Goal: Task Accomplishment & Management: Use online tool/utility

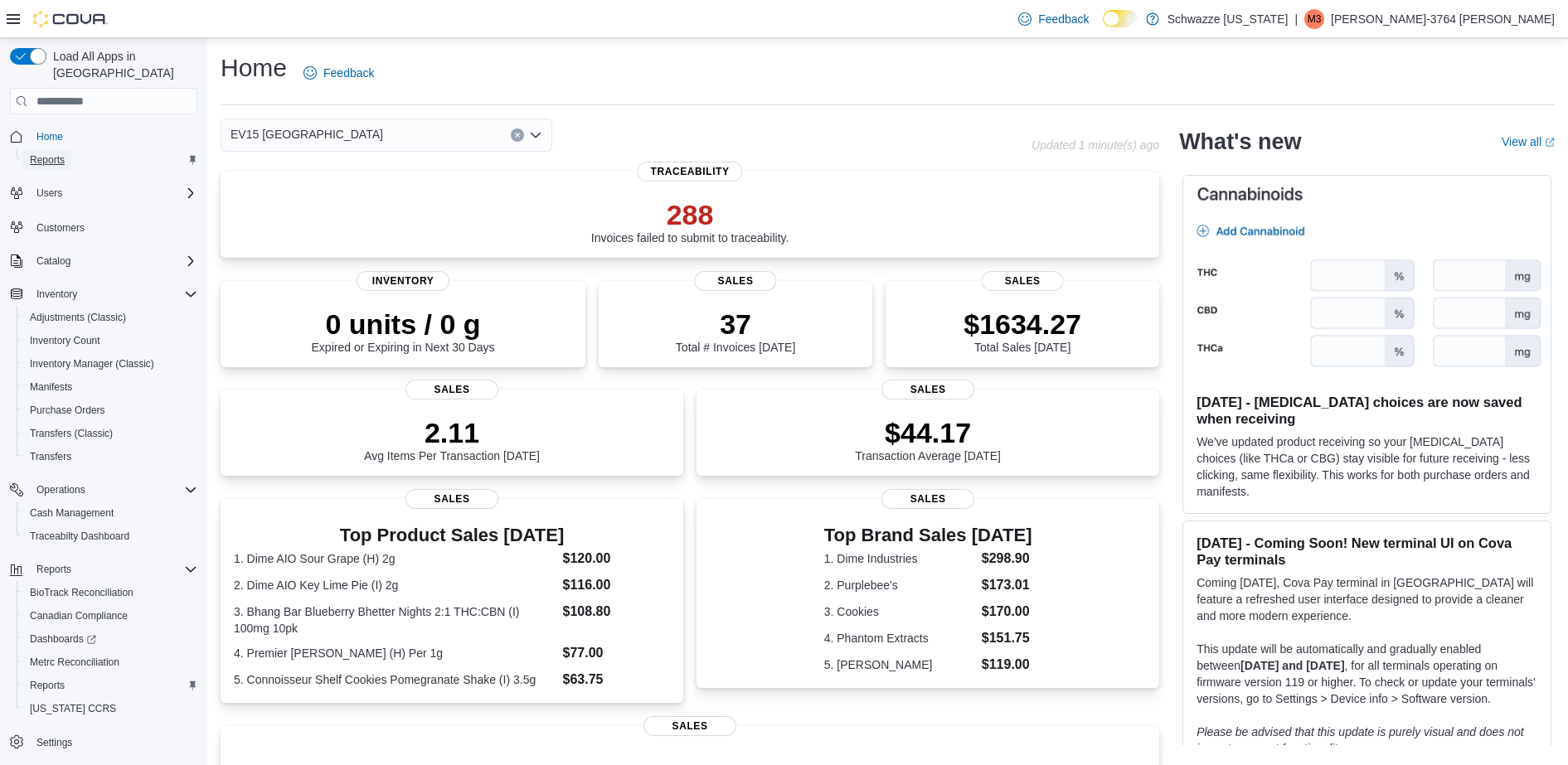
click at [39, 153] on span "Reports" at bounding box center [47, 160] width 35 height 13
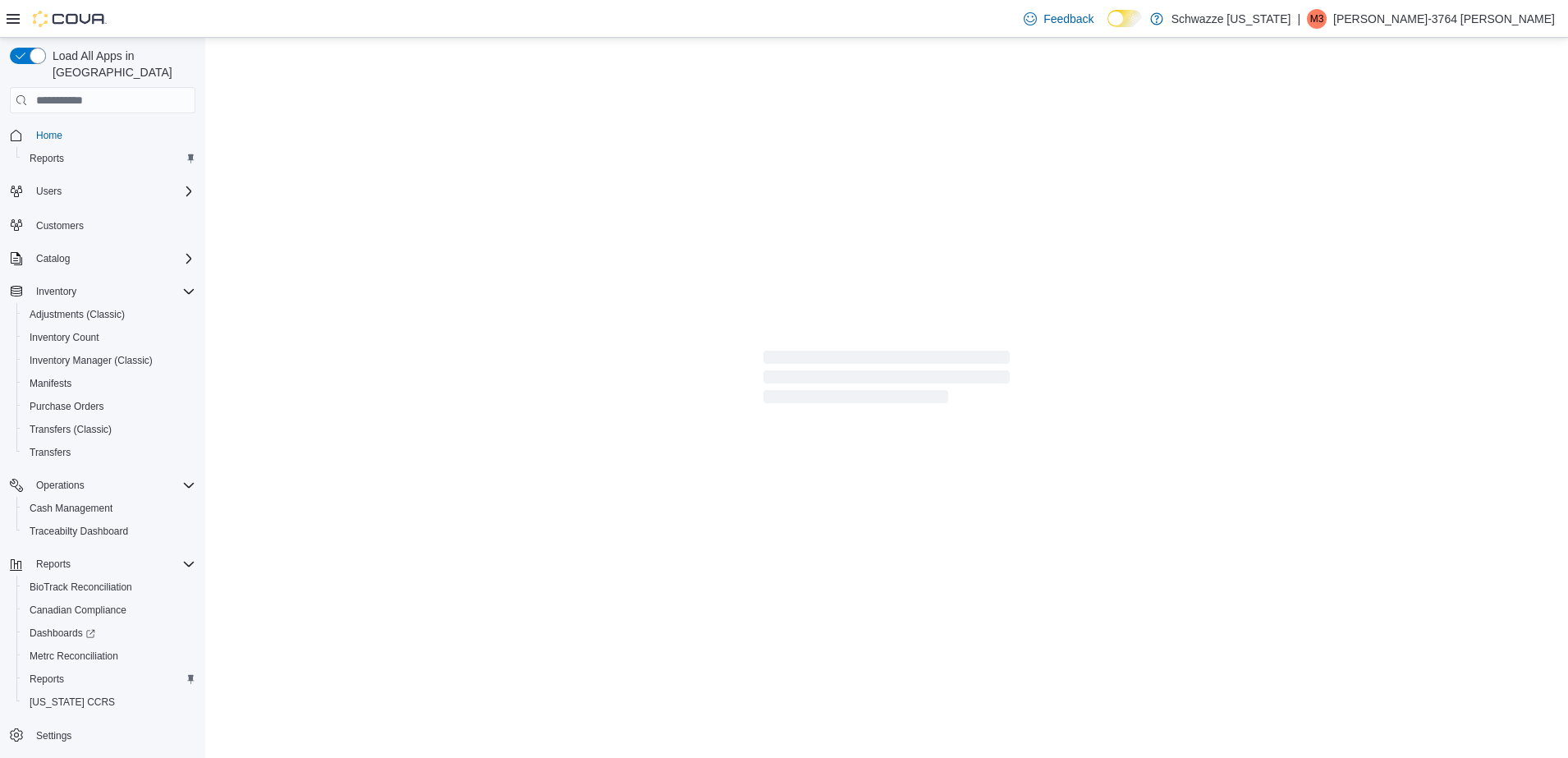
drag, startPoint x: 365, startPoint y: 343, endPoint x: 478, endPoint y: 391, distance: 122.8
click at [478, 391] on div at bounding box center [887, 380] width 1363 height 685
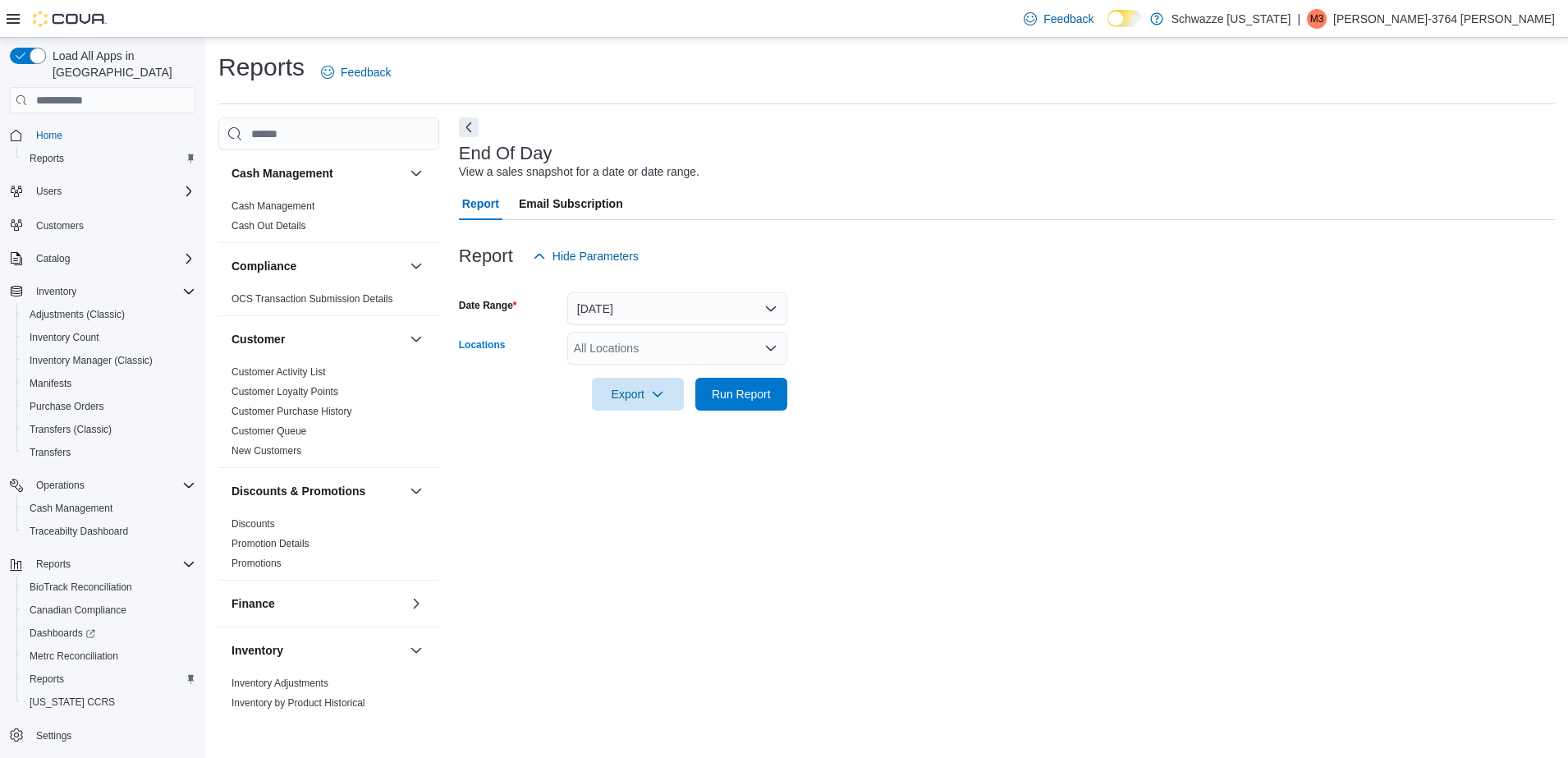
click at [736, 351] on div "All Locations" at bounding box center [677, 348] width 220 height 32
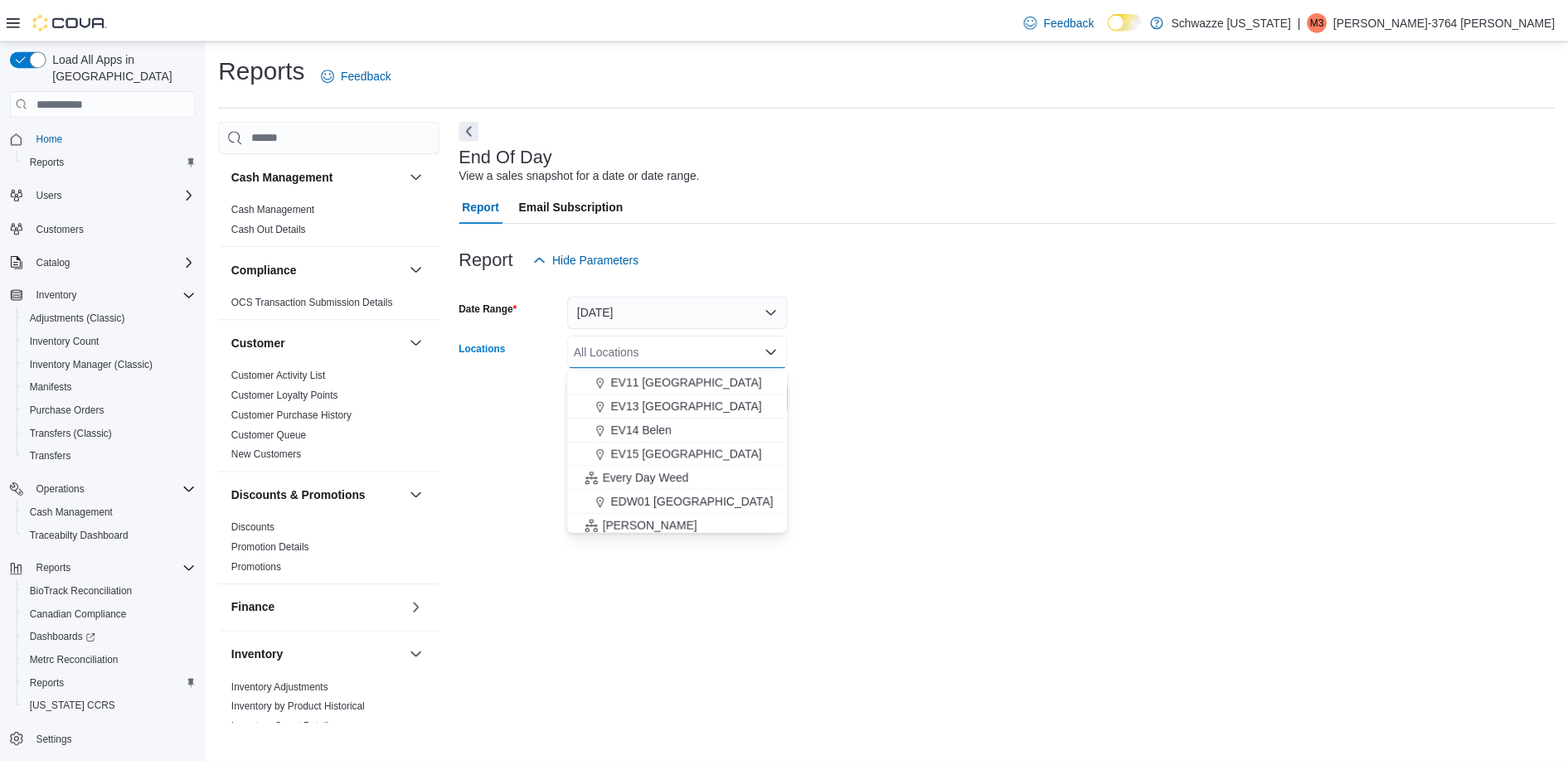
scroll to position [307, 0]
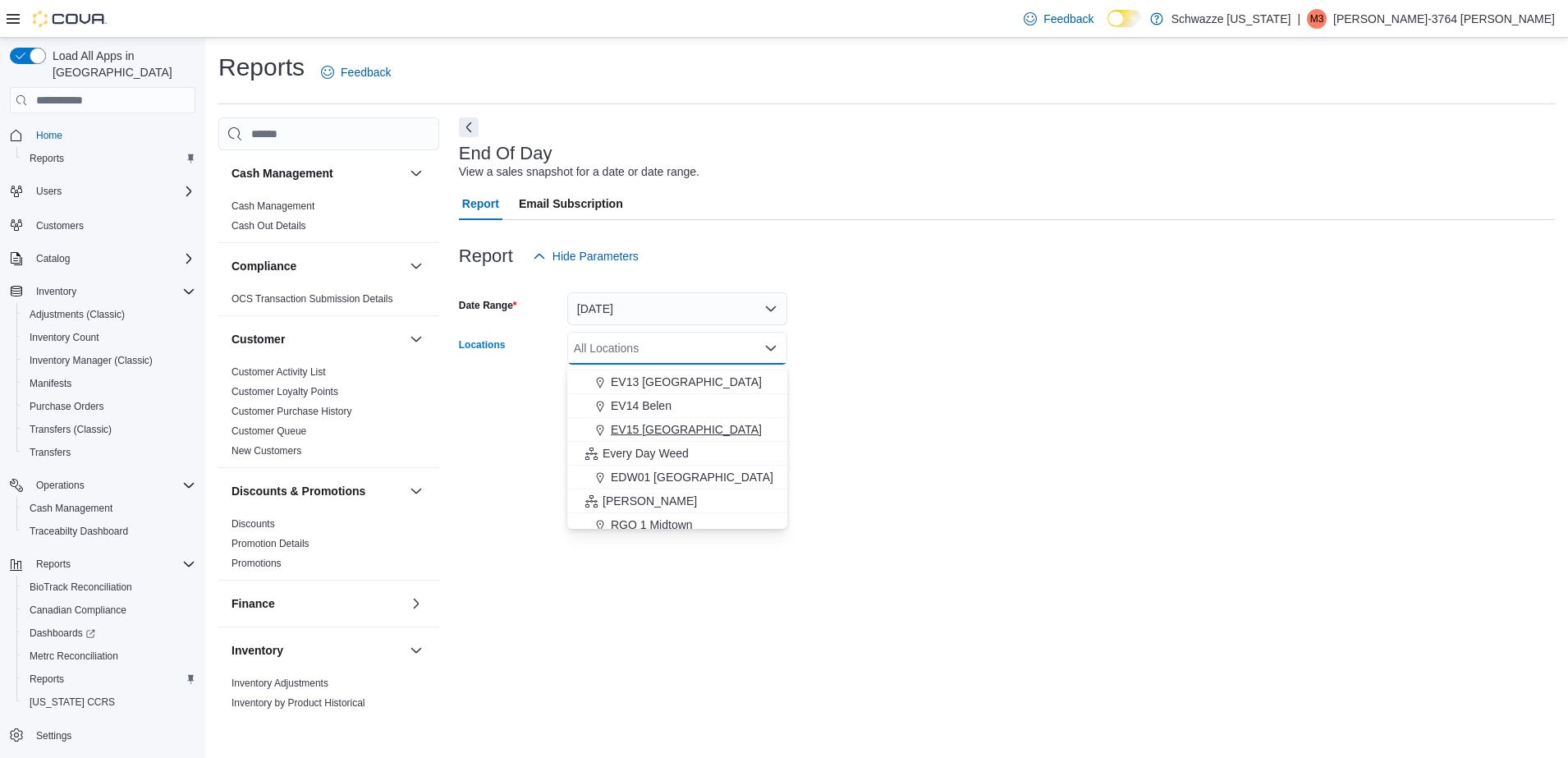
click at [697, 430] on span "EV15 [GEOGRAPHIC_DATA]" at bounding box center [687, 430] width 151 height 17
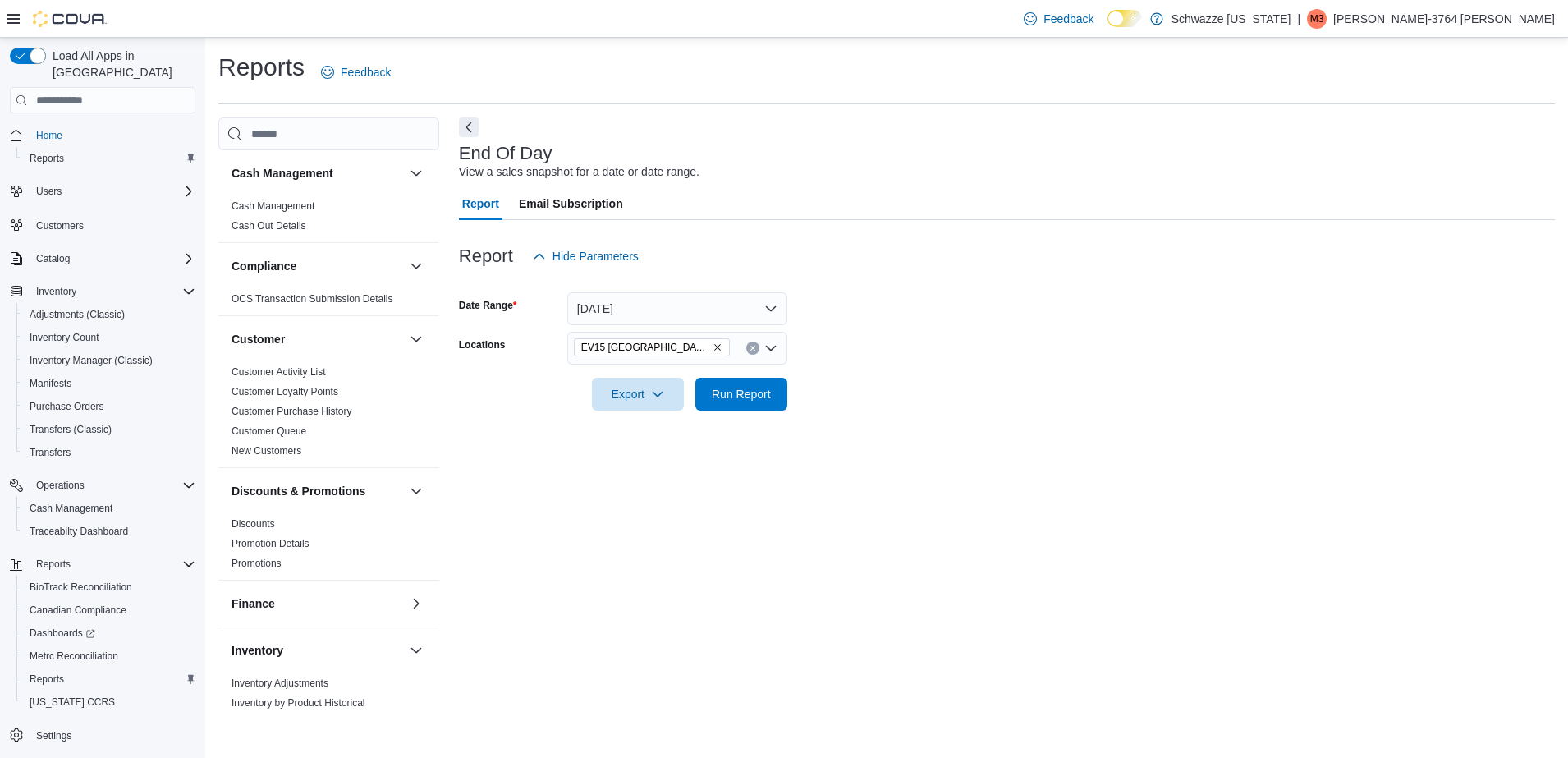
click at [925, 394] on form "Date Range [DATE] Locations EV15 [GEOGRAPHIC_DATA] North Export Run Report" at bounding box center [1007, 341] width 1096 height 138
click at [765, 401] on span "Run Report" at bounding box center [741, 393] width 59 height 17
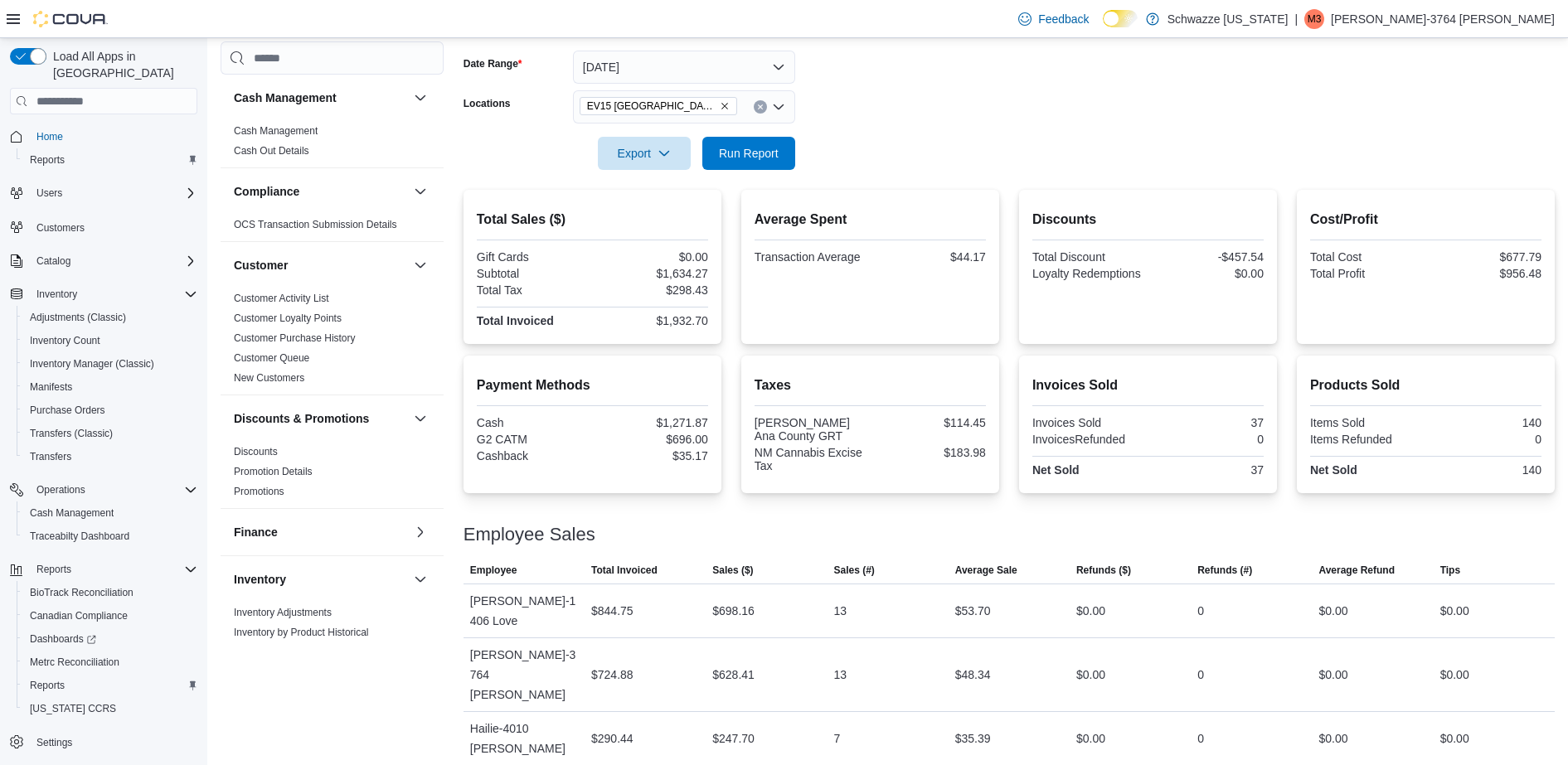
scroll to position [244, 0]
click at [1359, 459] on div "Items Sold 140 Items Refunded 0 Net Sold 140" at bounding box center [1426, 449] width 231 height 64
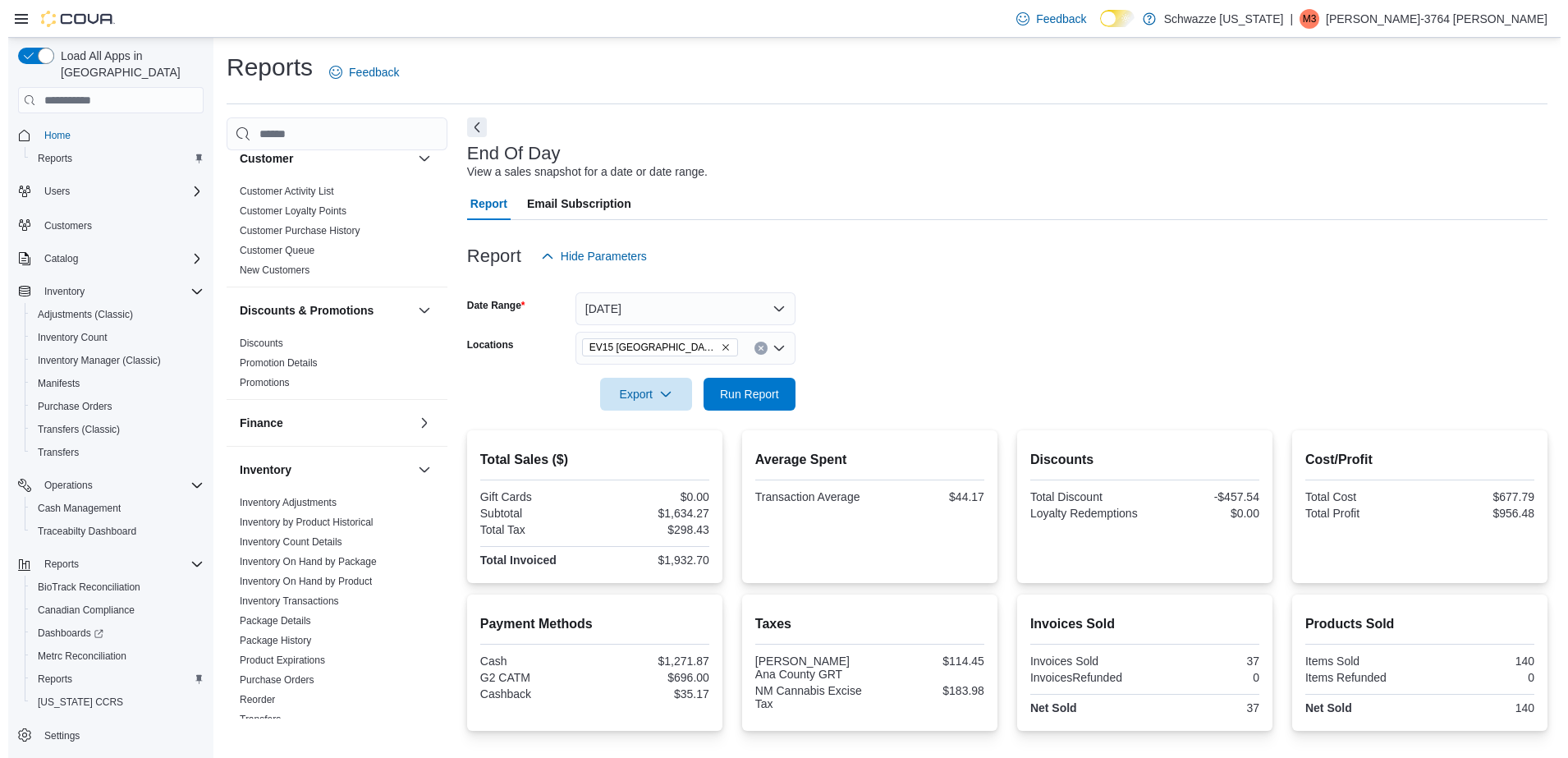
scroll to position [184, 0]
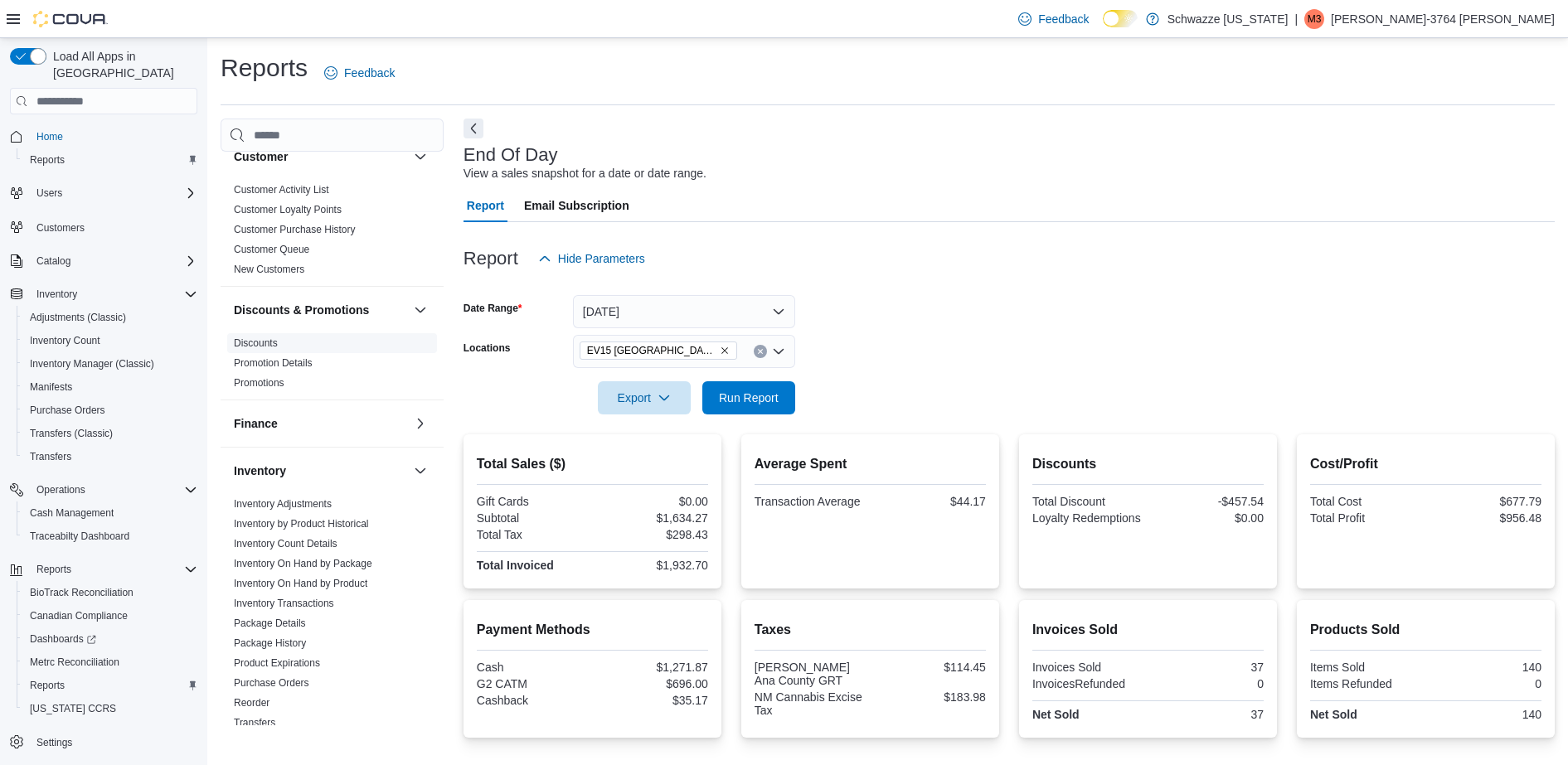
click at [265, 341] on link "Discounts" at bounding box center [256, 343] width 44 height 12
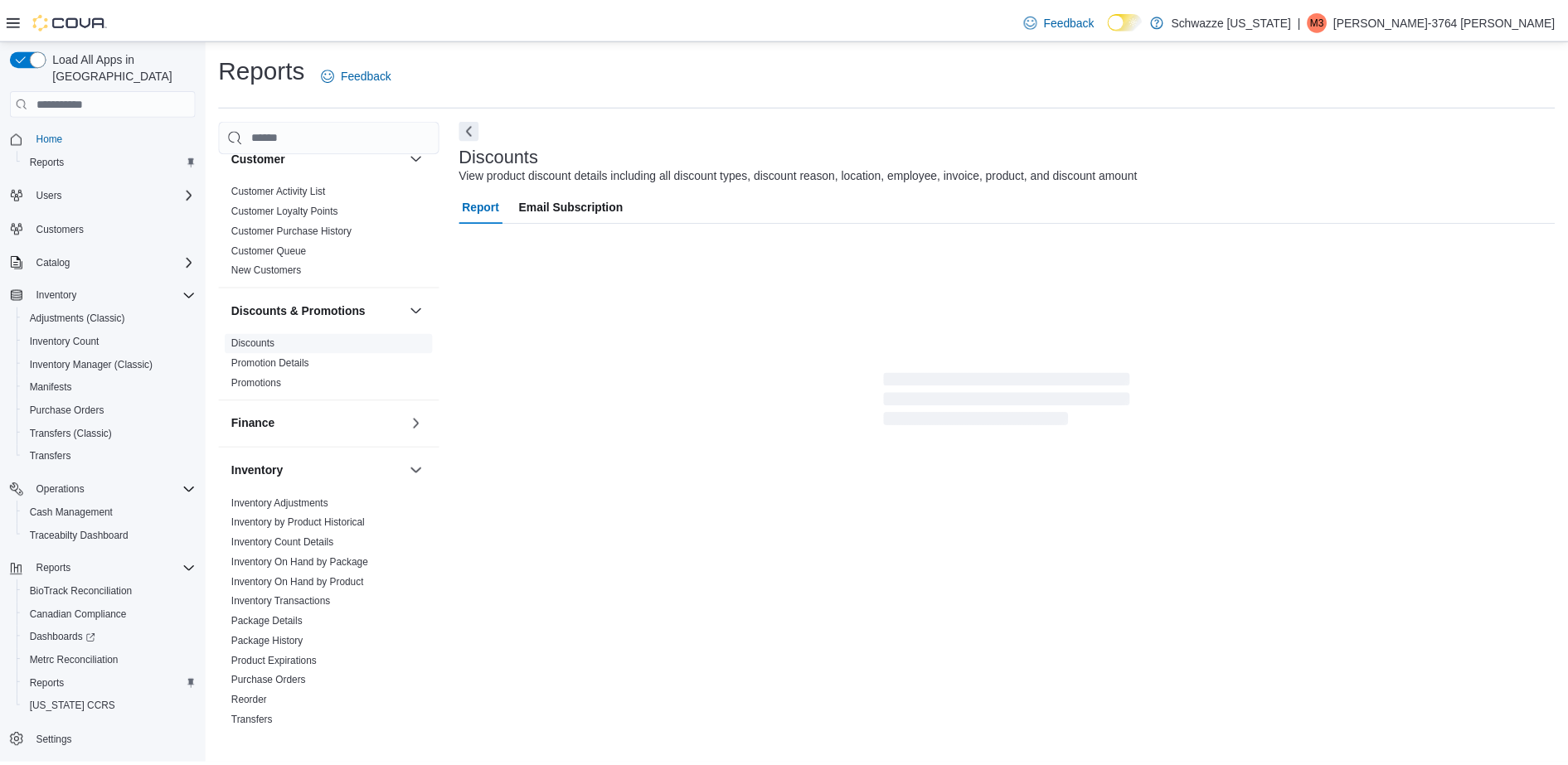
scroll to position [1, 0]
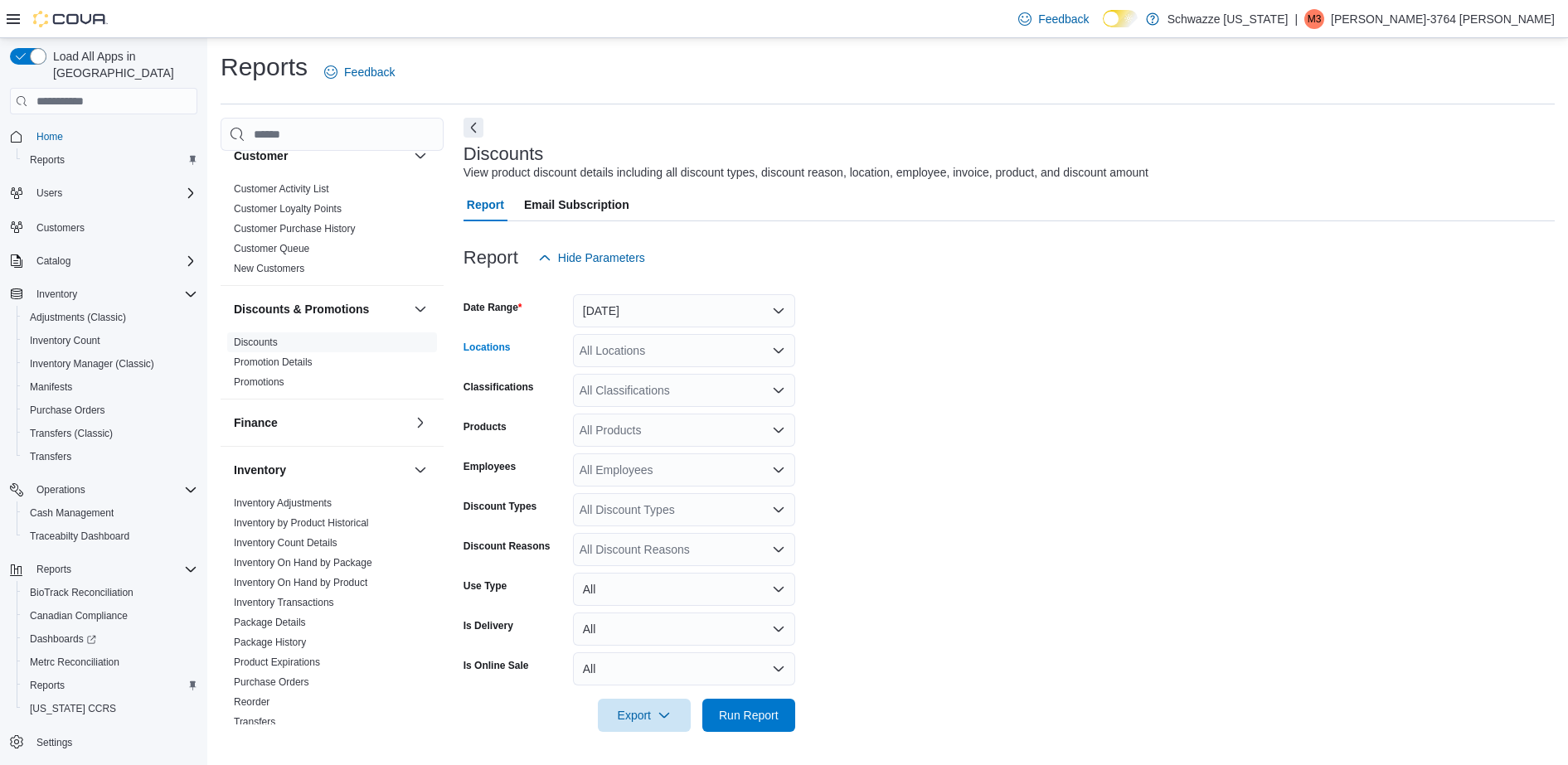
click at [673, 356] on div "All Locations" at bounding box center [684, 350] width 223 height 33
click at [688, 308] on button "[DATE]" at bounding box center [684, 310] width 223 height 33
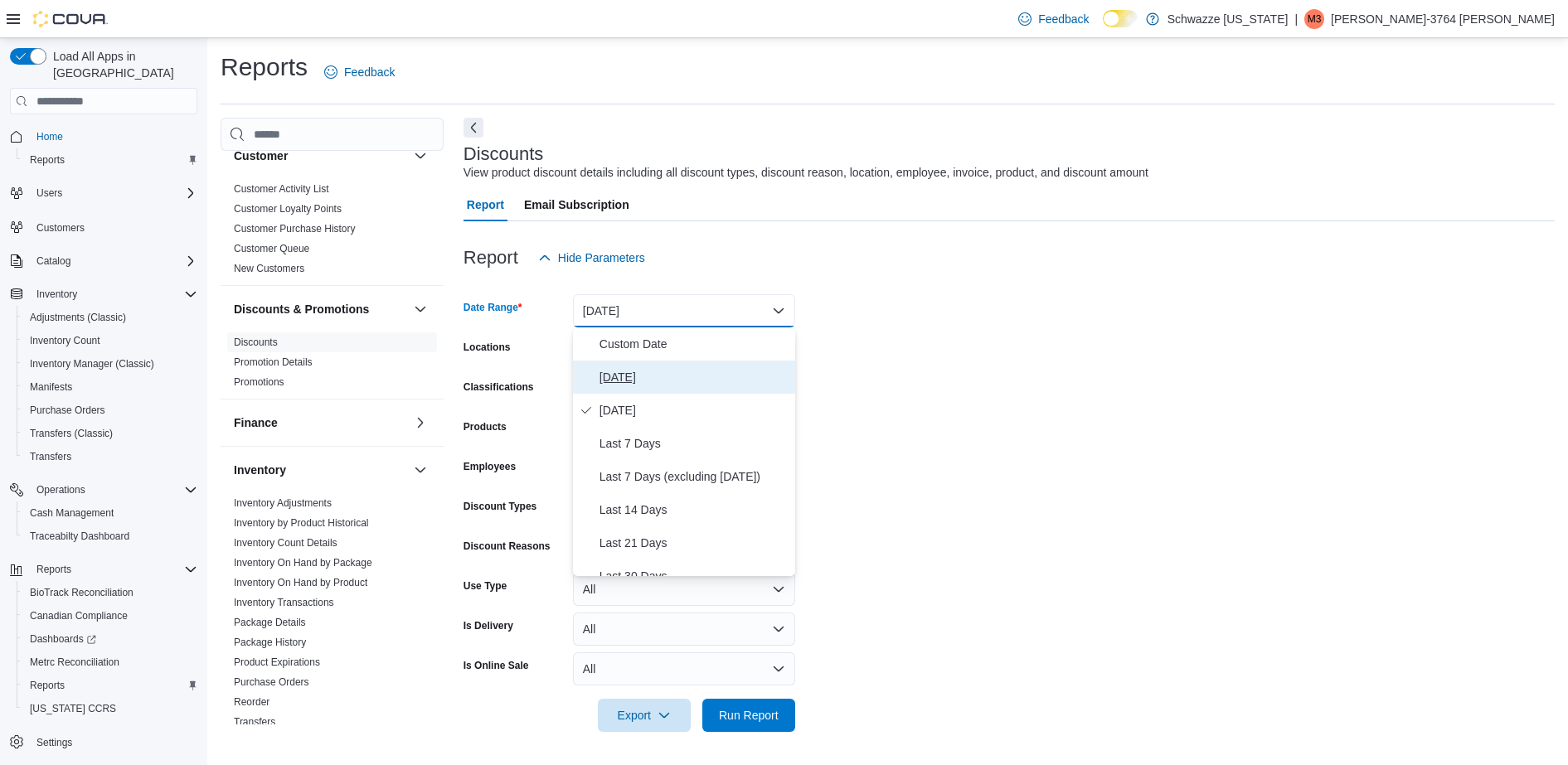
click at [688, 371] on span "[DATE]" at bounding box center [694, 377] width 189 height 20
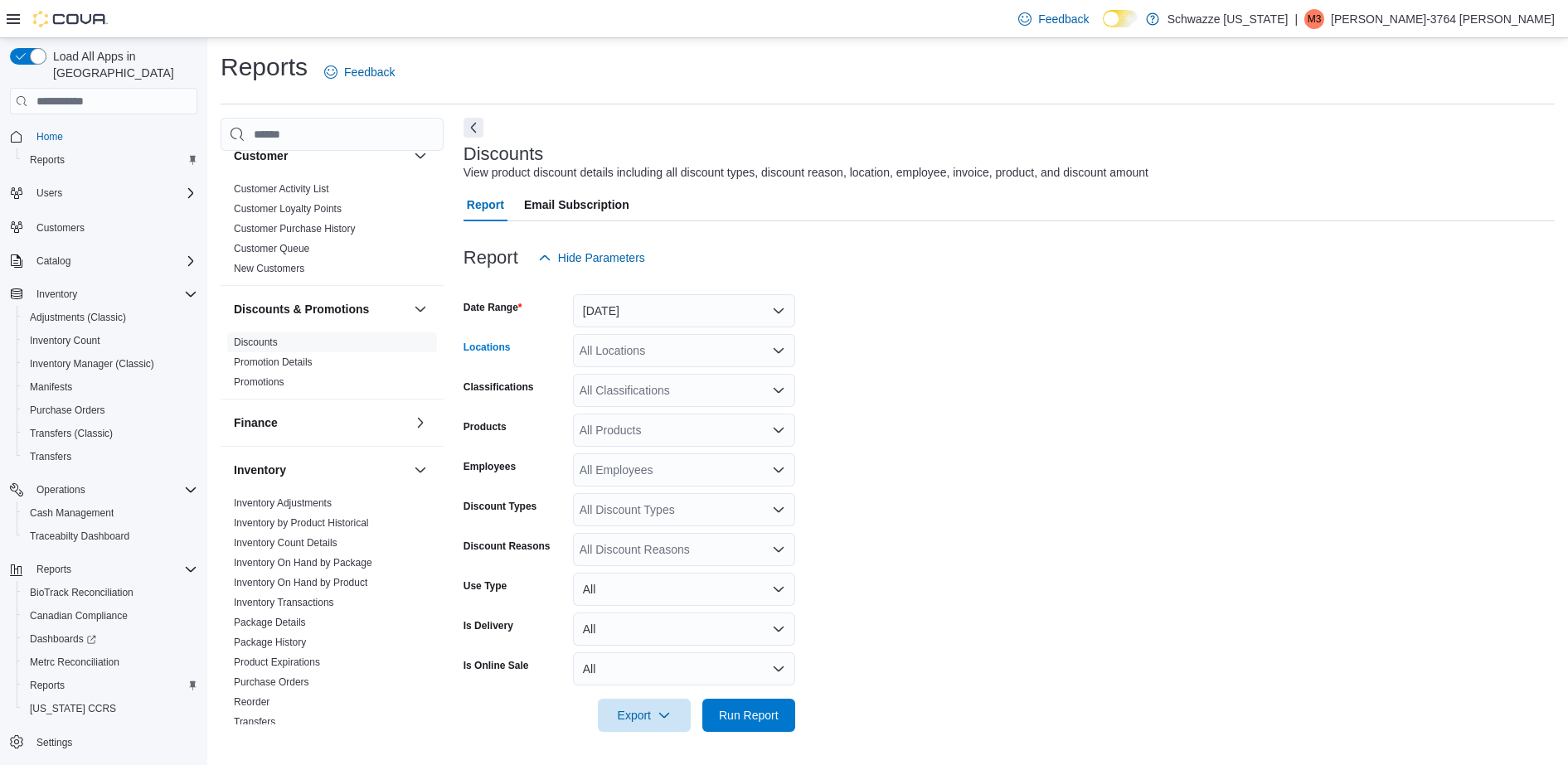
click at [687, 349] on div "All Locations" at bounding box center [684, 350] width 223 height 33
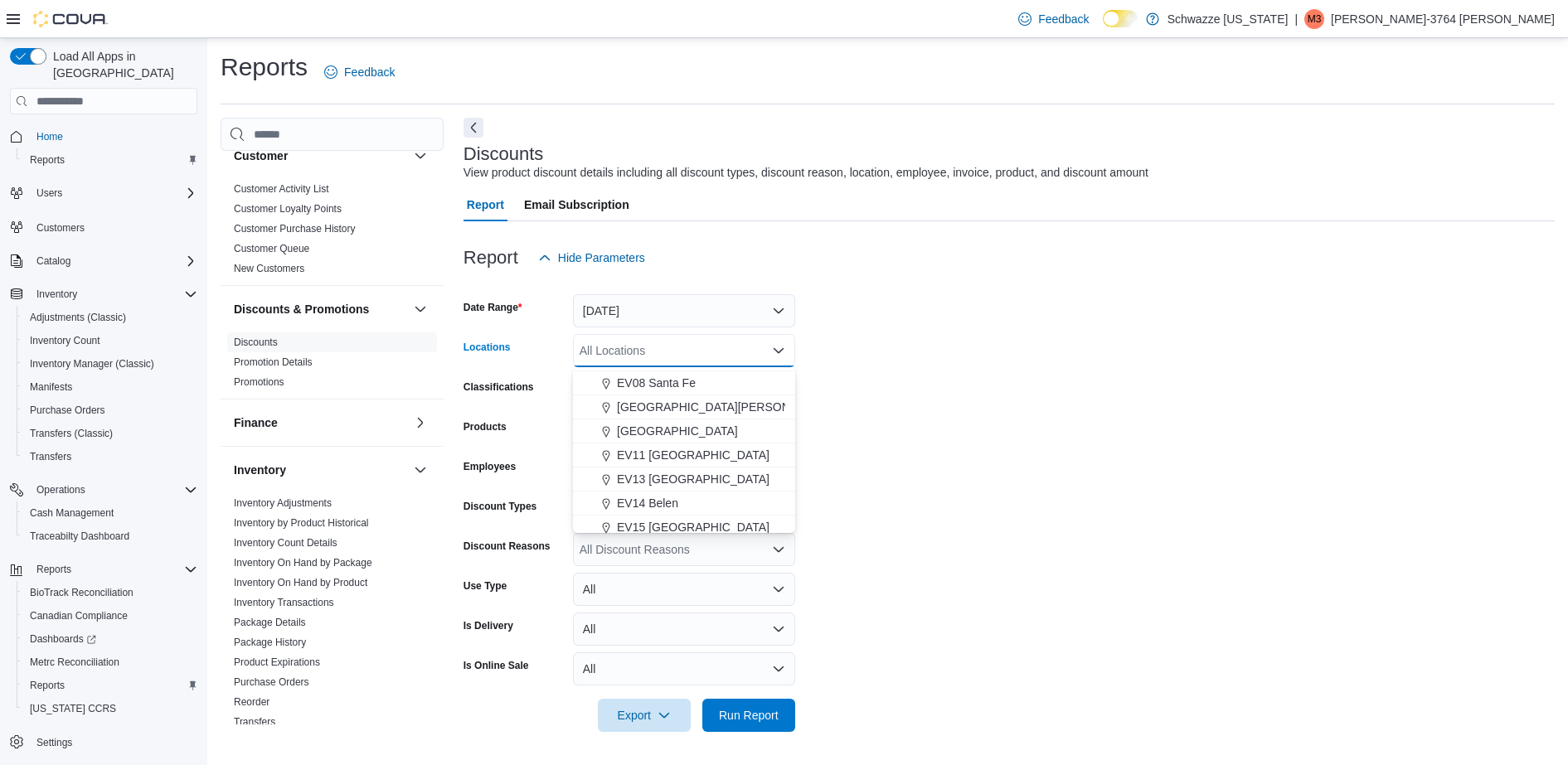
scroll to position [216, 0]
click at [695, 511] on button "EV15 [GEOGRAPHIC_DATA]" at bounding box center [684, 523] width 223 height 24
click at [695, 512] on span "Every Day Weed" at bounding box center [652, 520] width 87 height 17
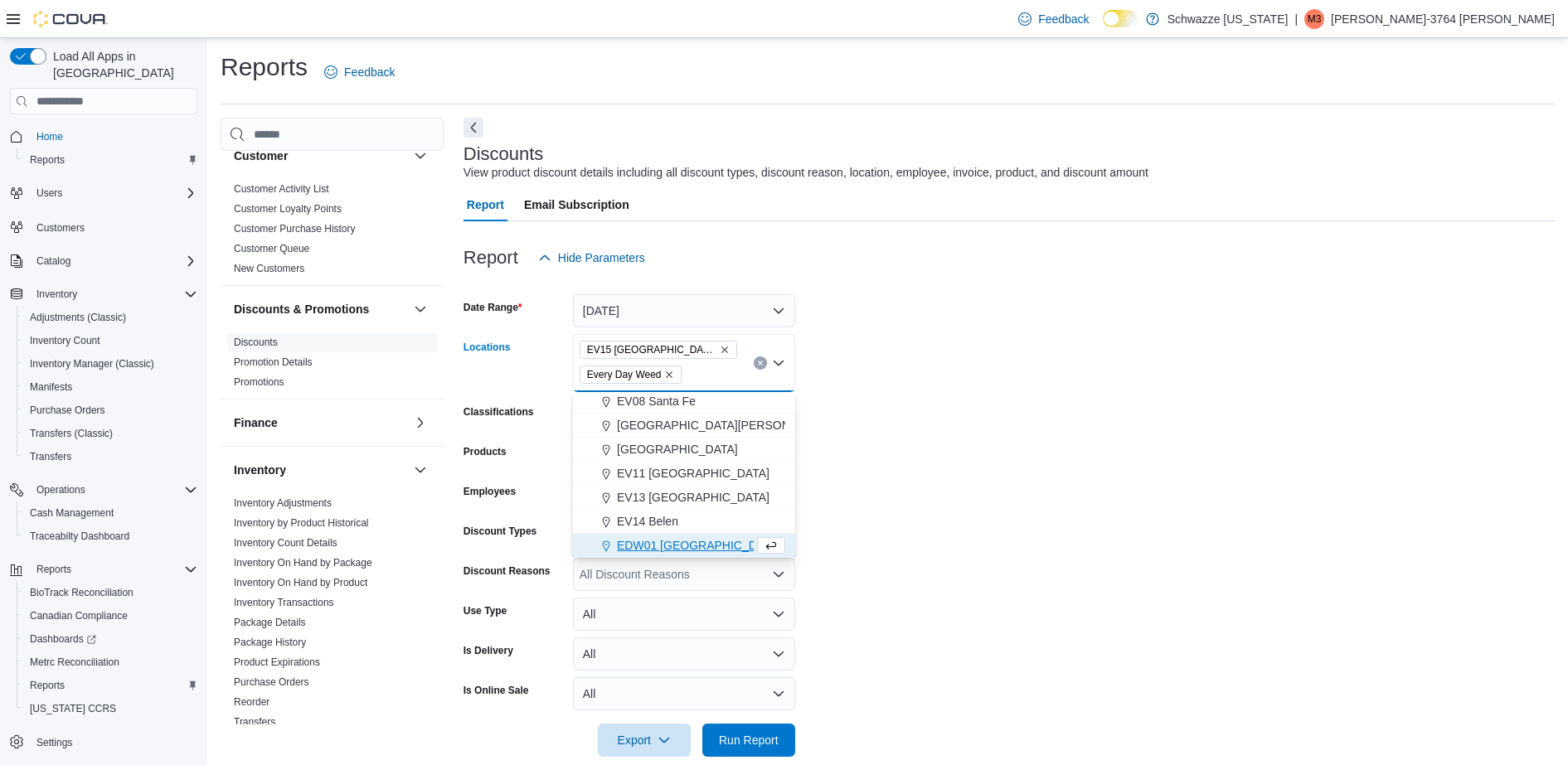
click at [669, 370] on icon "Remove Every Day Weed from selection in this group" at bounding box center [669, 374] width 10 height 10
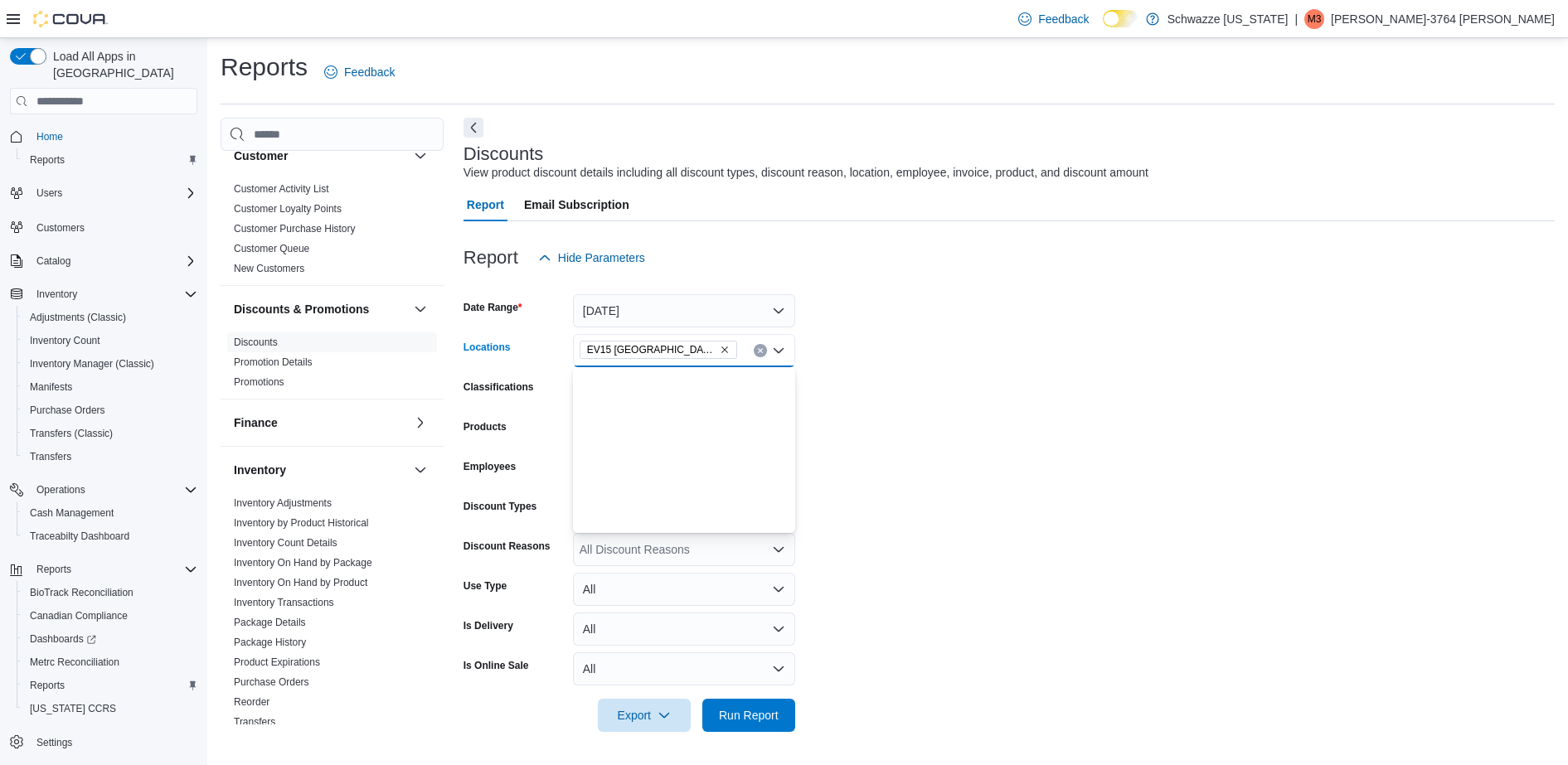
scroll to position [0, 0]
click at [878, 459] on form "Date Range [DATE] Locations EV15 [GEOGRAPHIC_DATA] North Classifications All Cl…" at bounding box center [1009, 503] width 1092 height 457
click at [764, 730] on span "Run Report" at bounding box center [749, 714] width 73 height 33
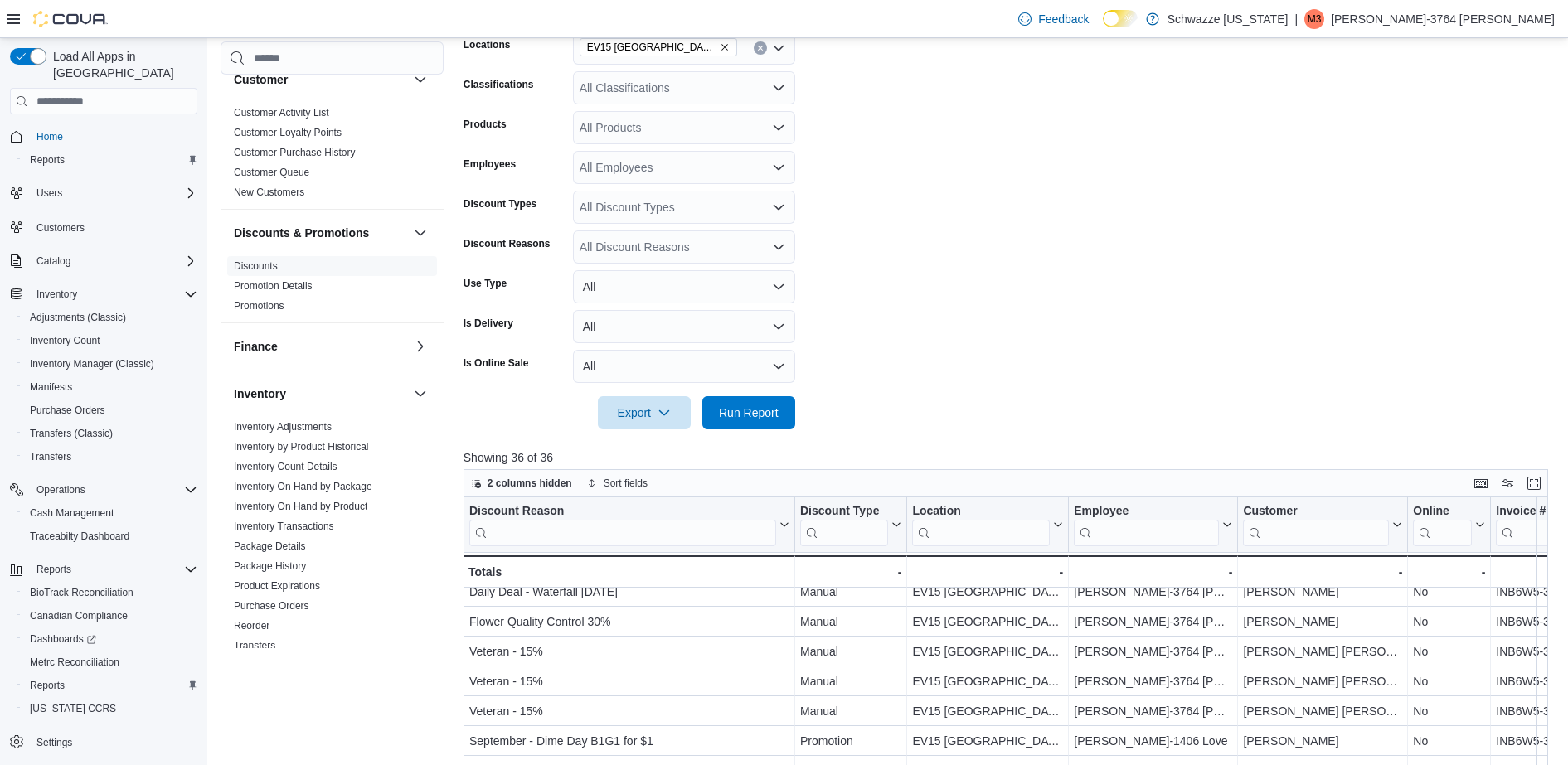
scroll to position [11, 0]
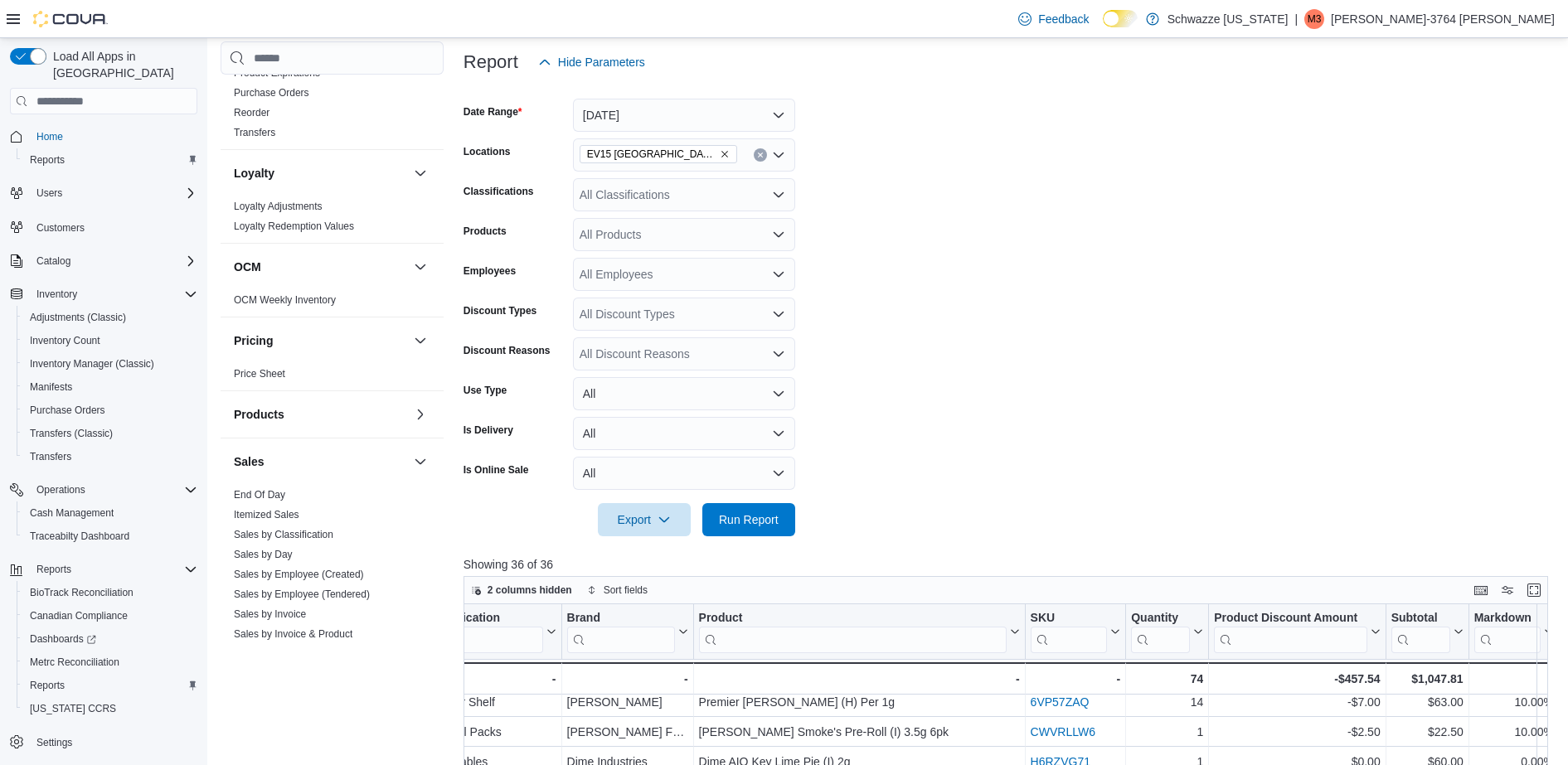
scroll to position [699, 0]
click at [277, 492] on link "End Of Day" at bounding box center [260, 494] width 51 height 12
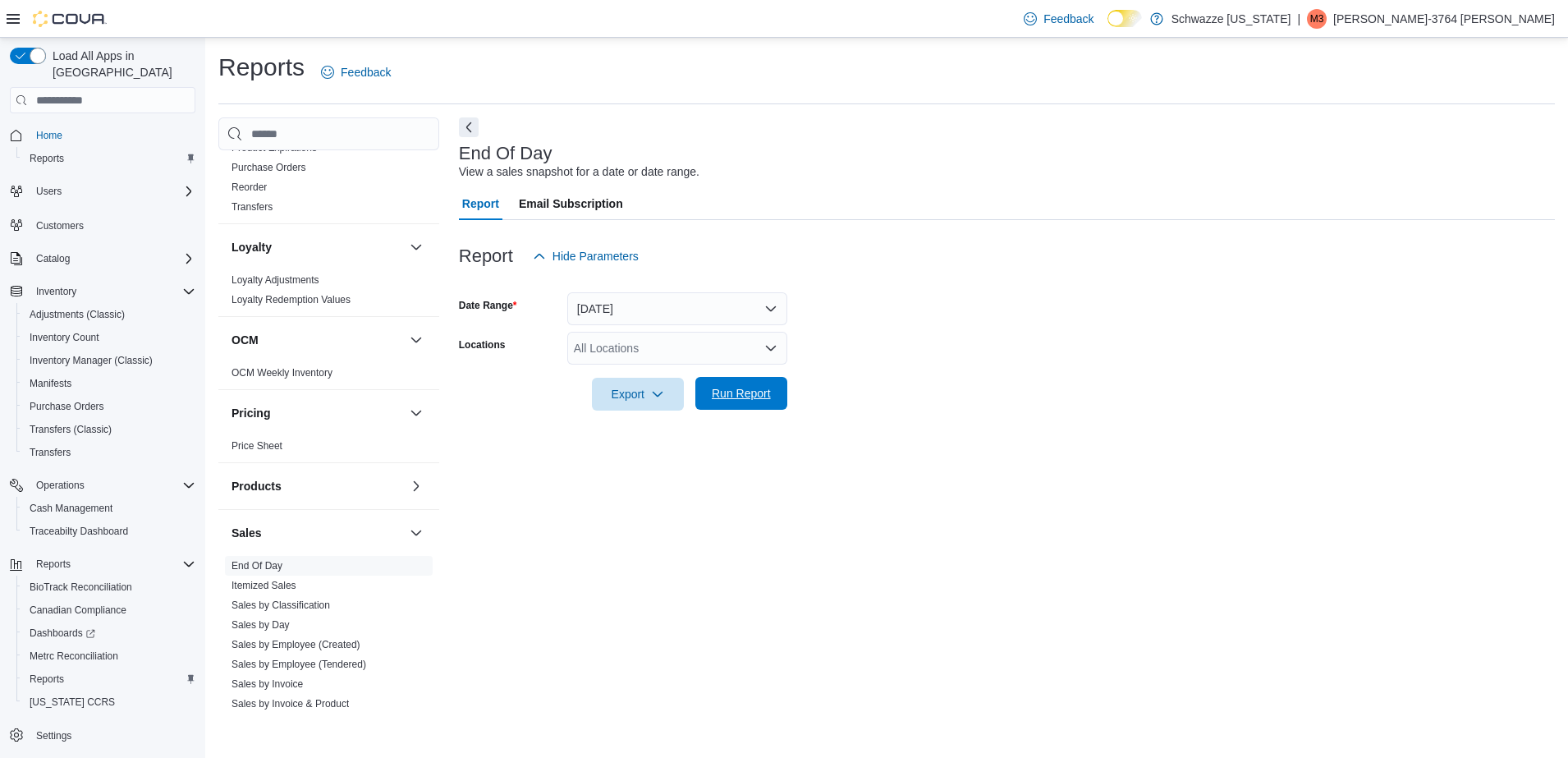
click at [721, 388] on span "Run Report" at bounding box center [741, 393] width 59 height 17
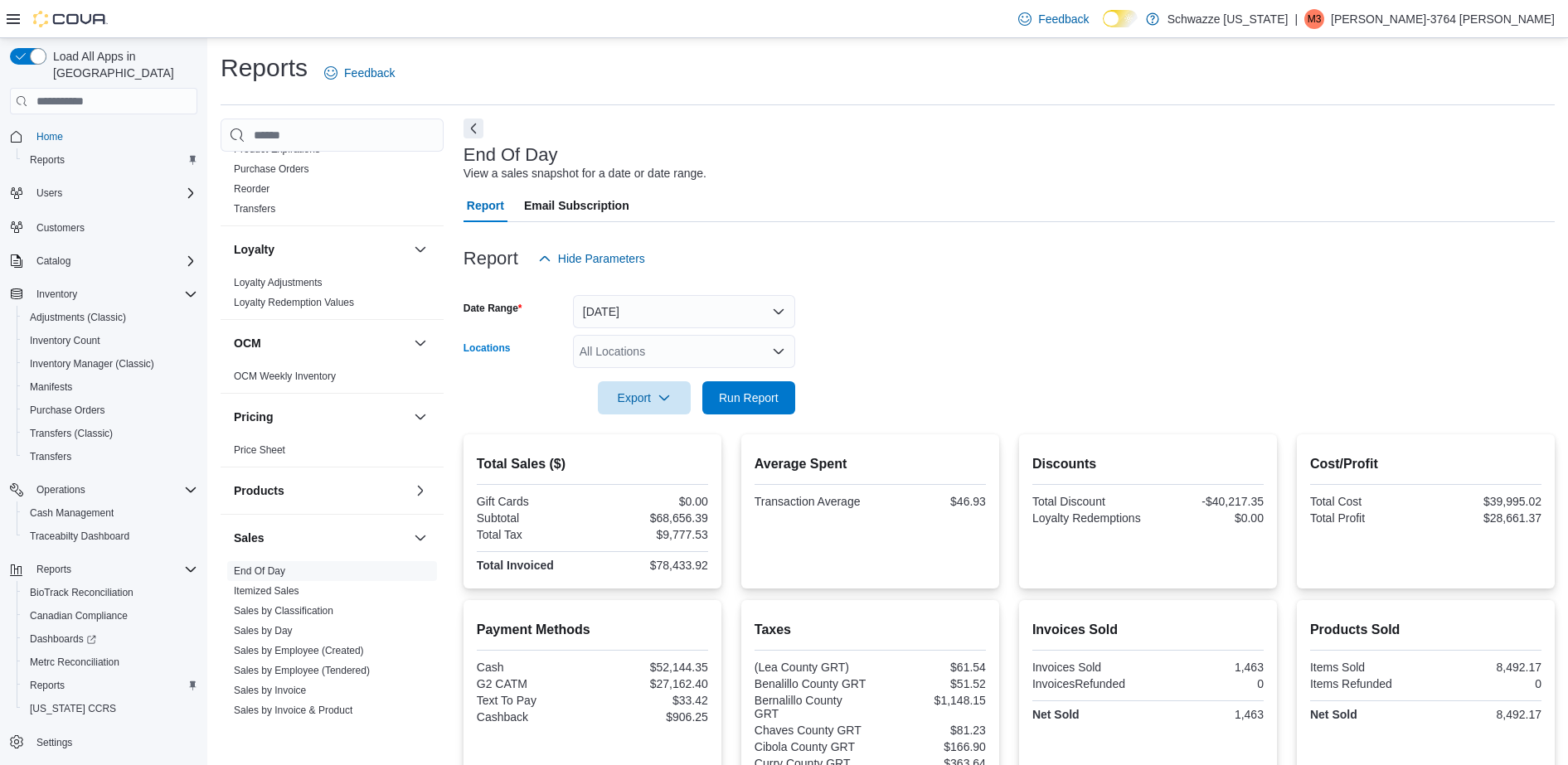
click at [648, 355] on div "All Locations" at bounding box center [684, 351] width 223 height 33
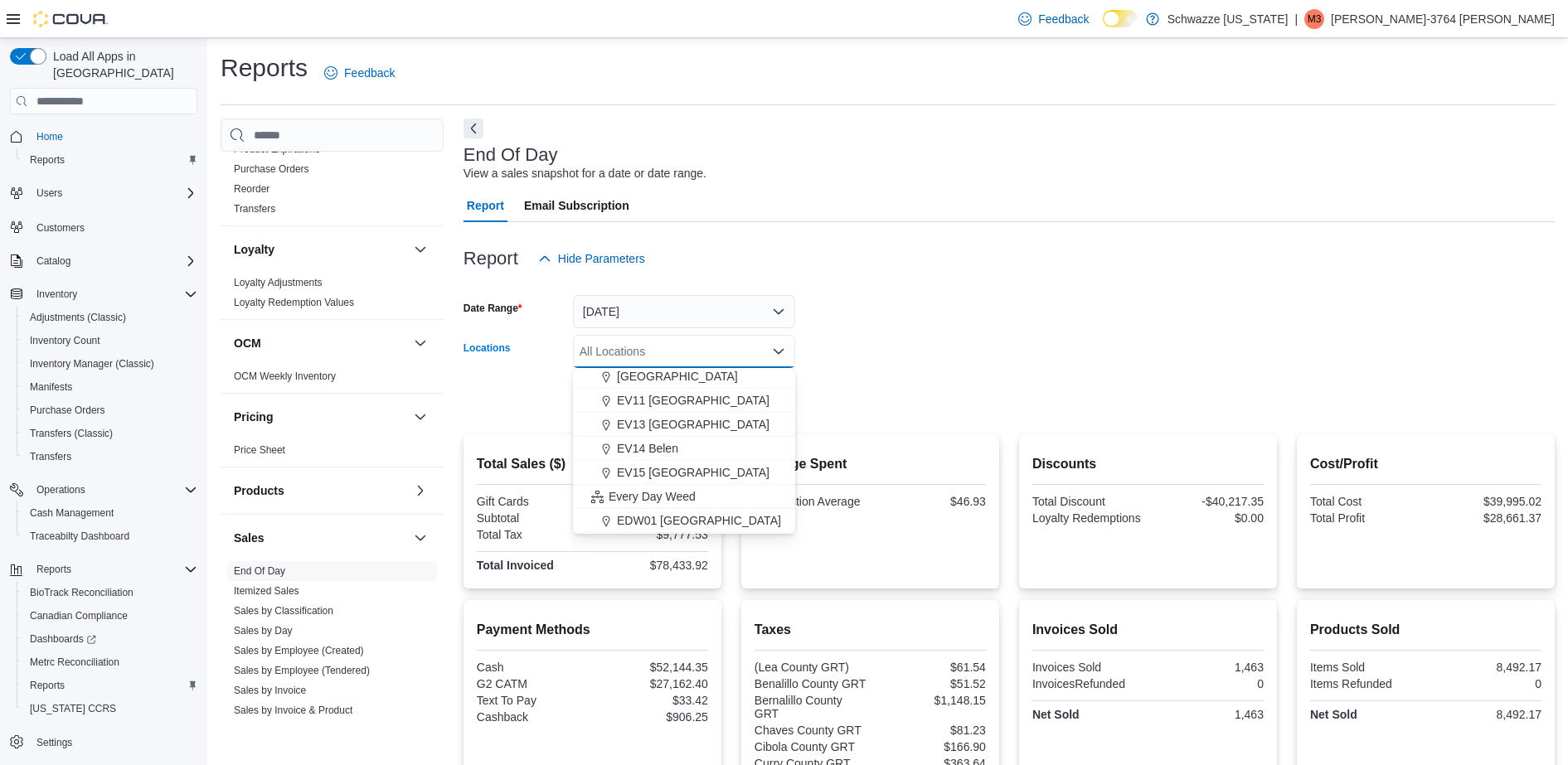
scroll to position [275, 0]
click at [656, 461] on span "EV15 [GEOGRAPHIC_DATA]" at bounding box center [694, 465] width 153 height 17
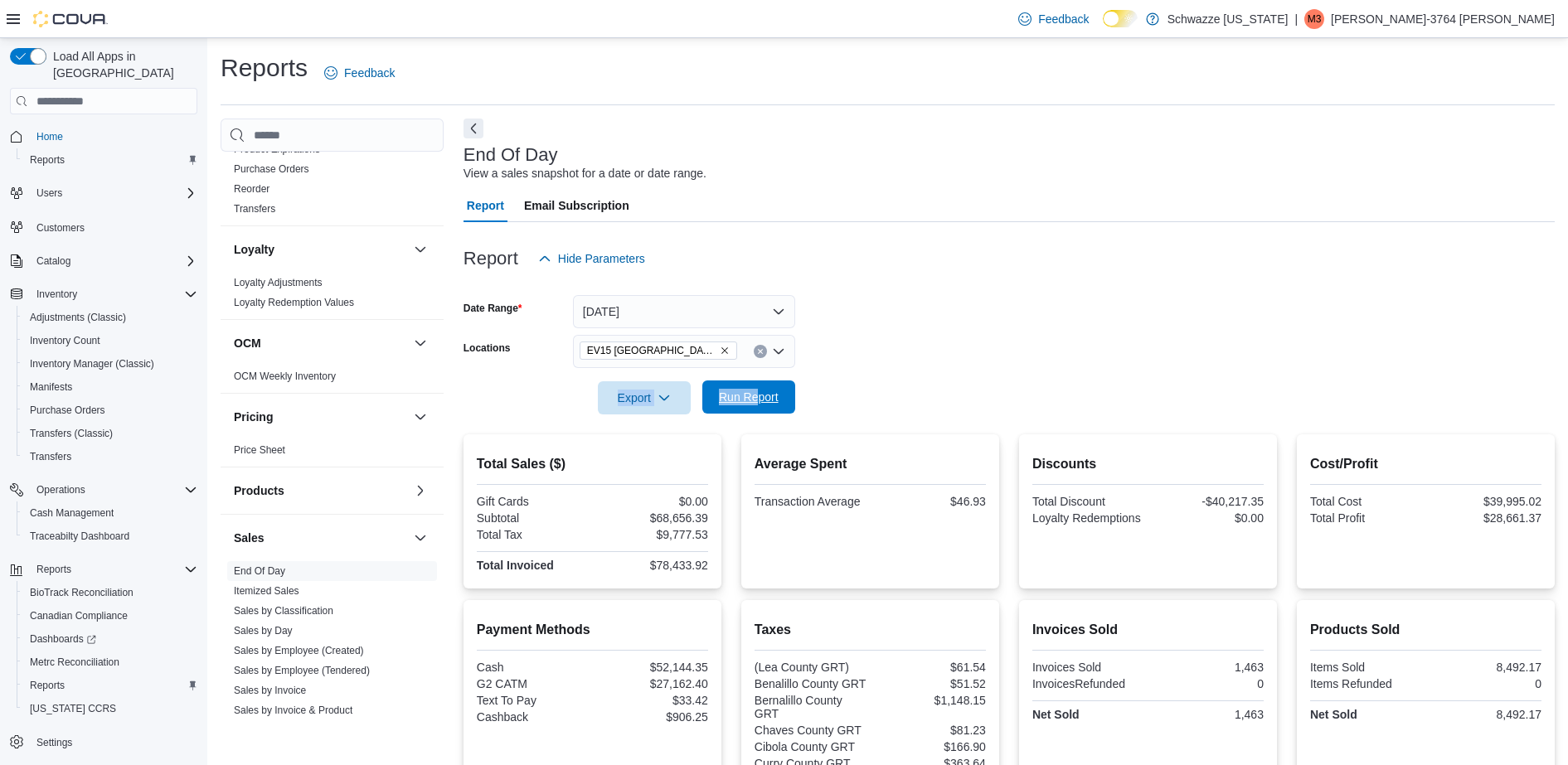
drag, startPoint x: 512, startPoint y: 402, endPoint x: 757, endPoint y: 410, distance: 245.1
click at [757, 410] on div "Export Run Report" at bounding box center [630, 397] width 332 height 33
click at [757, 410] on span "Run Report" at bounding box center [749, 396] width 73 height 33
